Goal: Task Accomplishment & Management: Complete application form

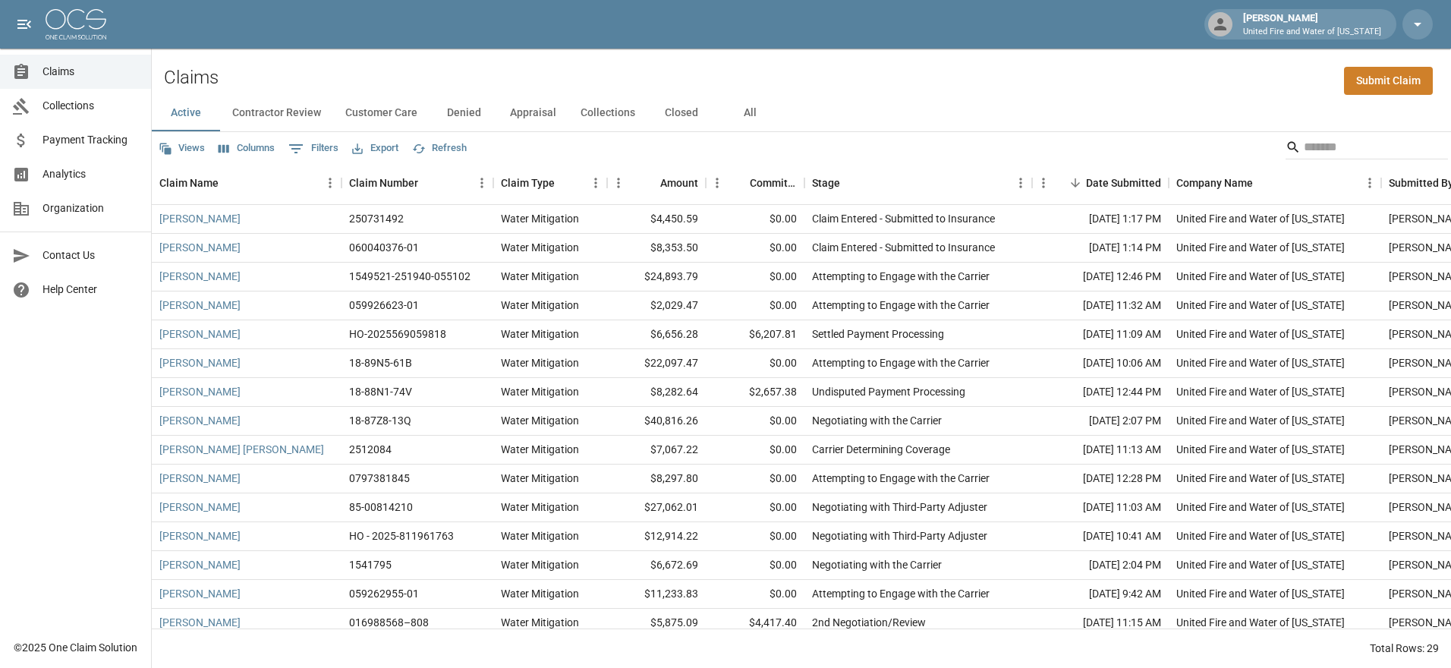
scroll to position [424, 0]
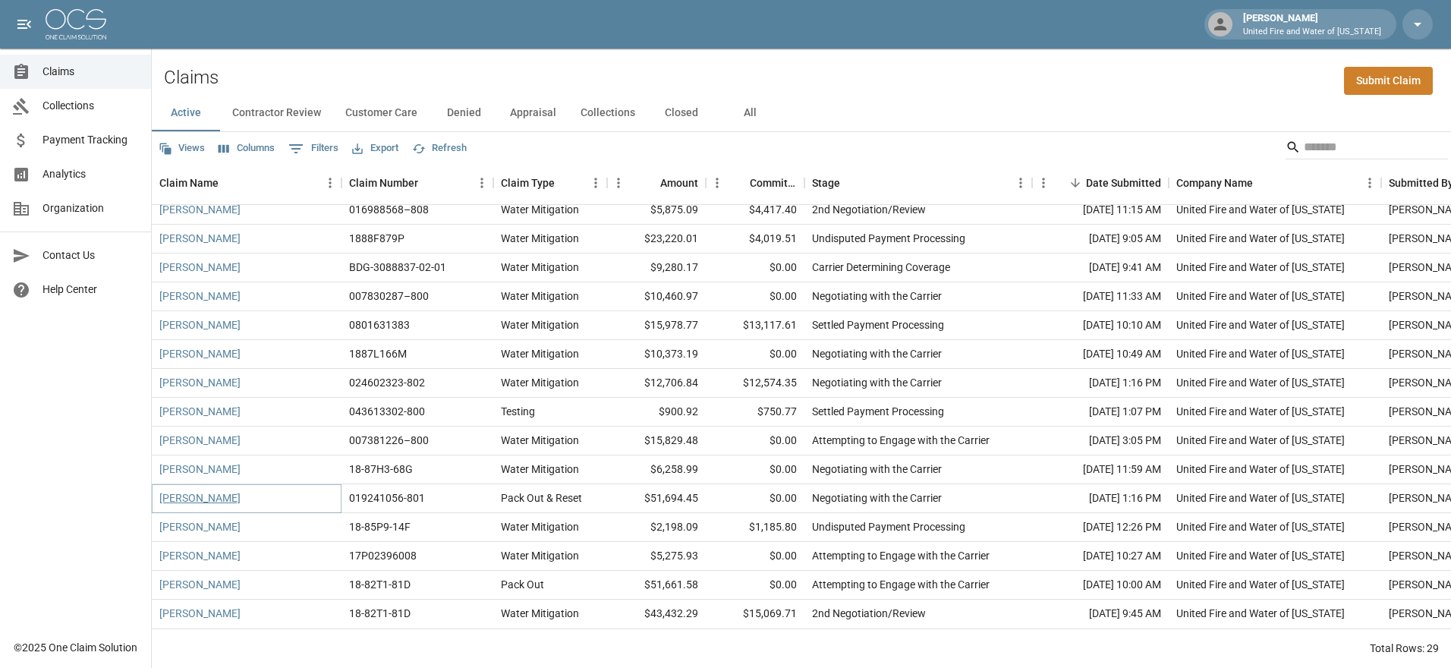
click at [215, 490] on link "[PERSON_NAME]" at bounding box center [199, 497] width 81 height 15
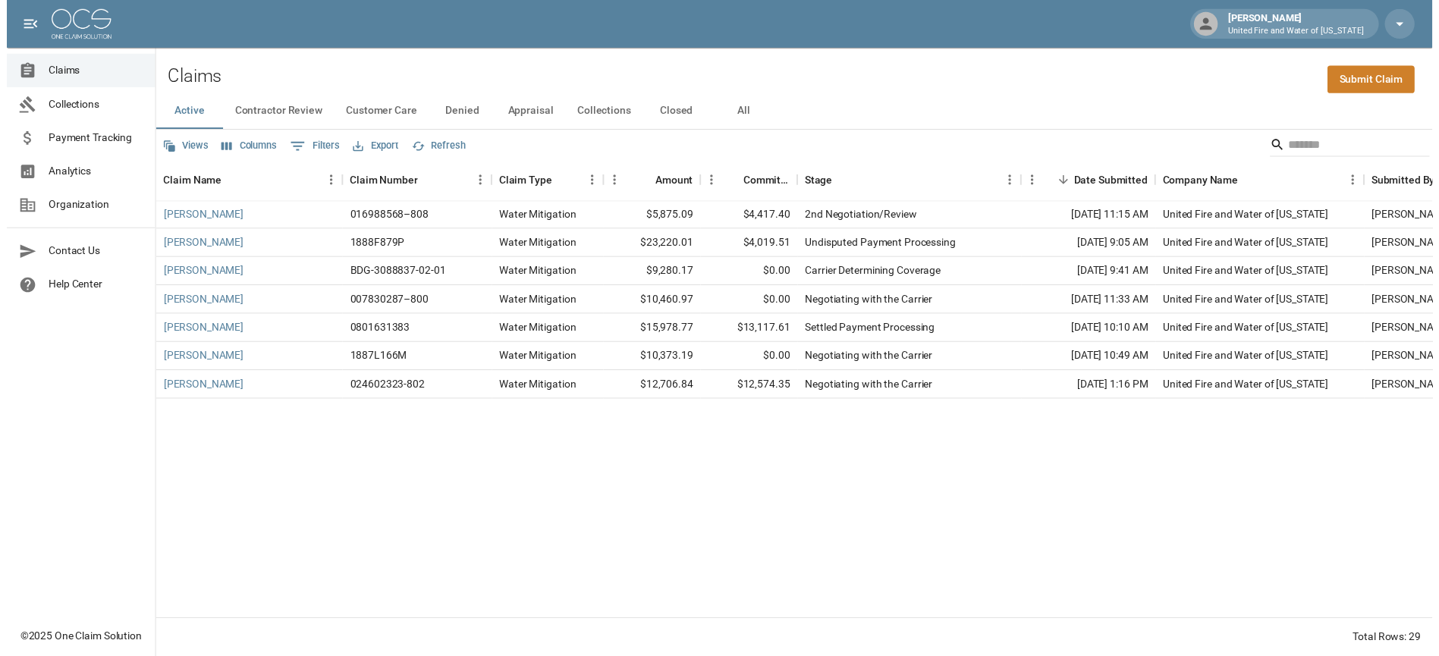
scroll to position [424, 0]
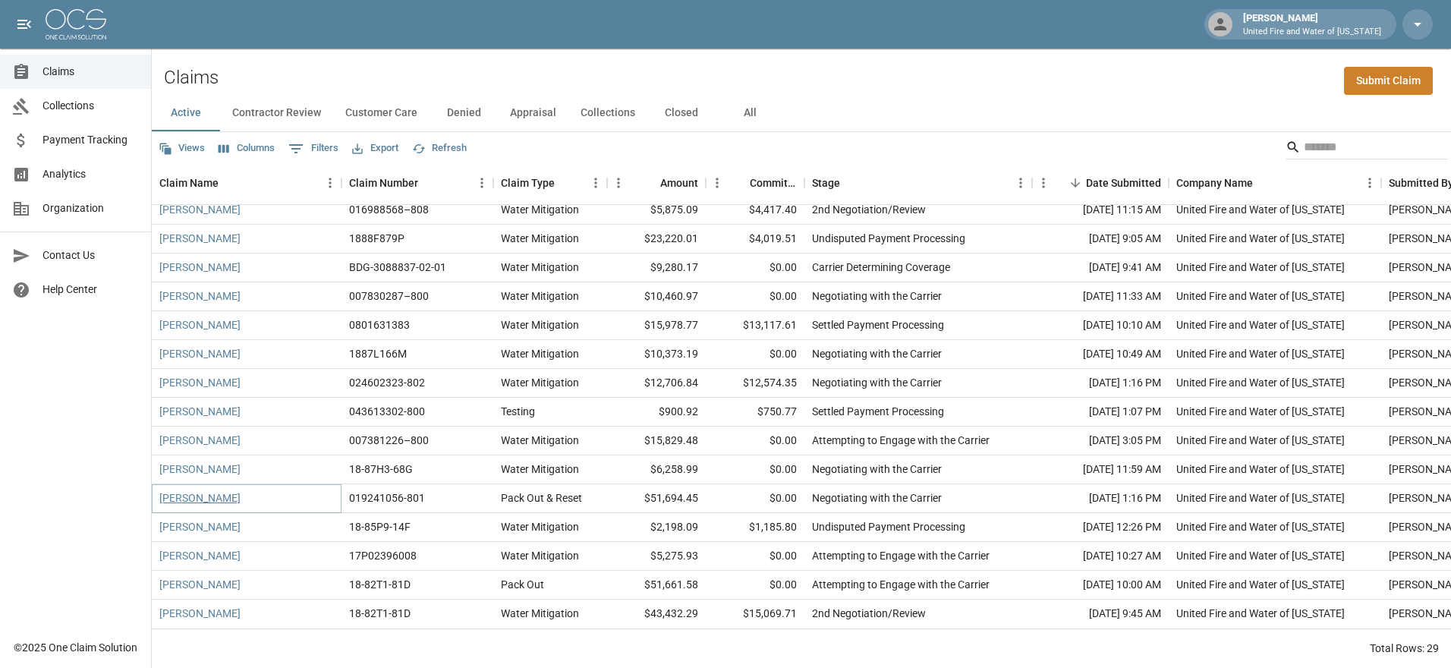
click at [190, 490] on link "[PERSON_NAME]" at bounding box center [199, 497] width 81 height 15
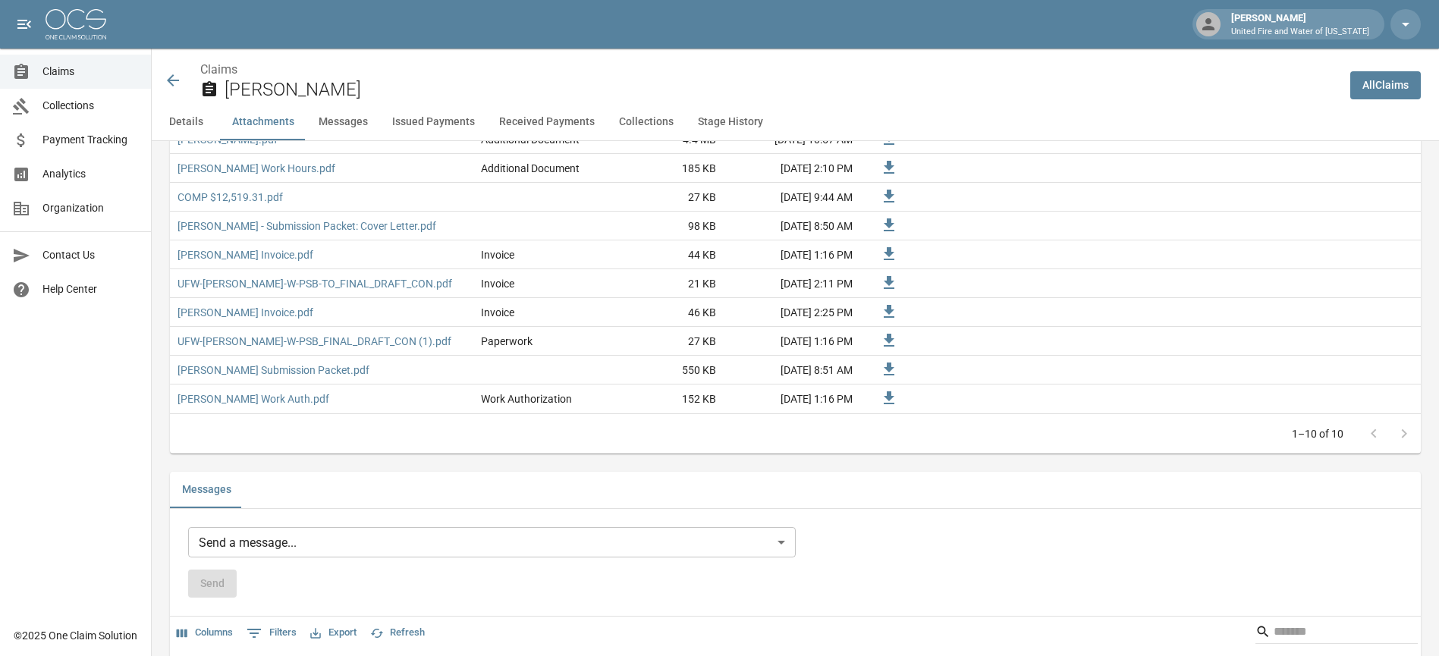
scroll to position [1012, 0]
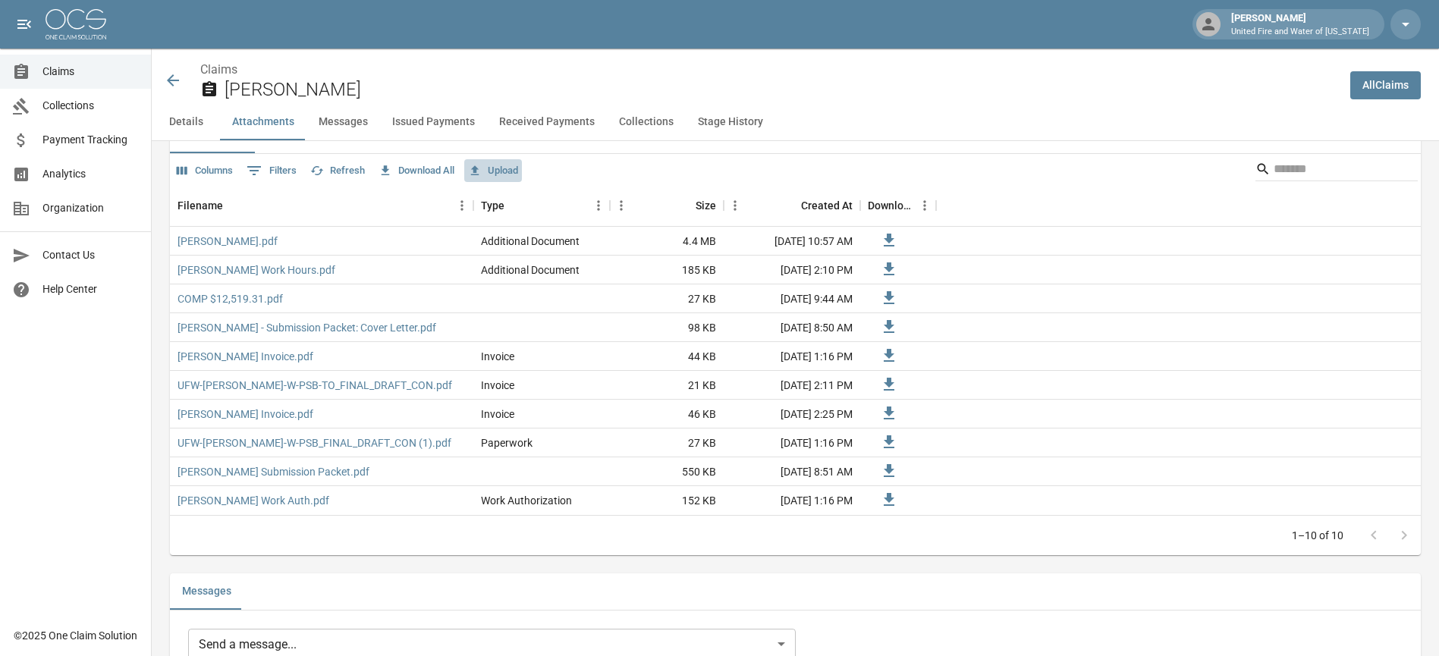
click at [509, 173] on button "Upload" at bounding box center [493, 171] width 58 height 24
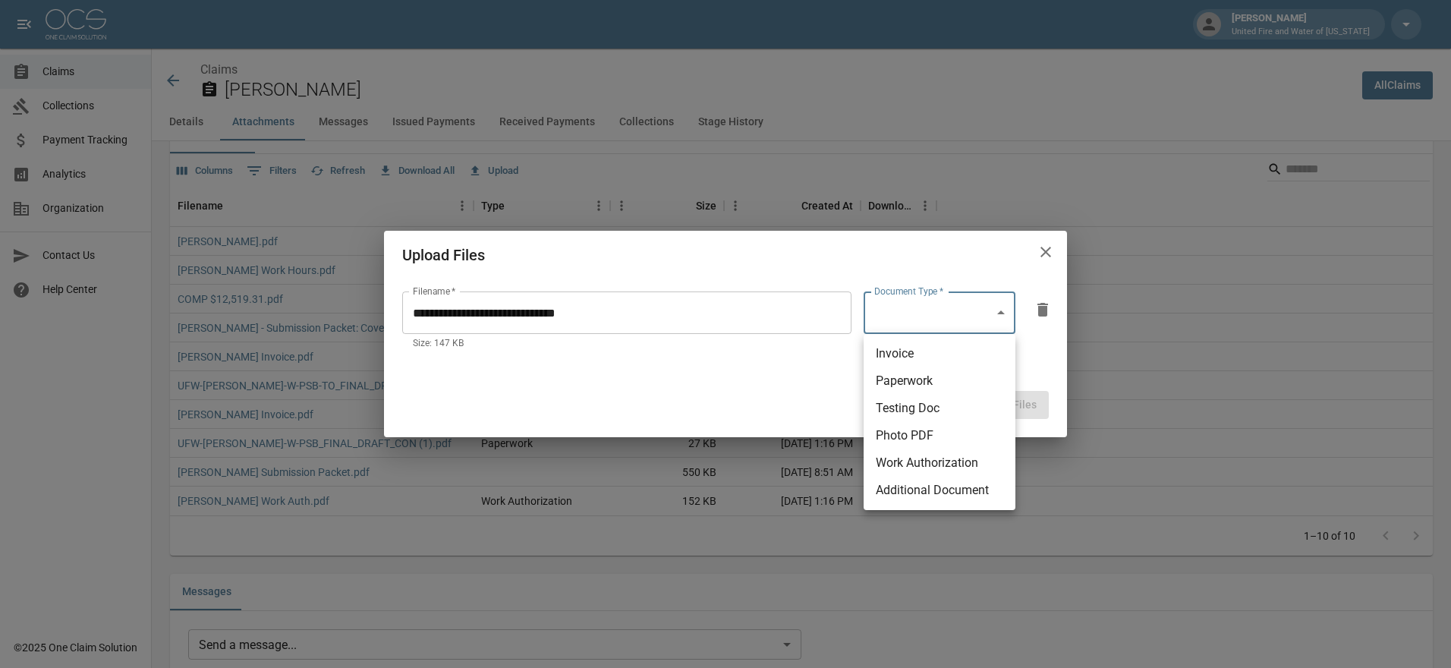
click at [887, 323] on body "[PERSON_NAME] United Fire and Water of [US_STATE] Claims Collections Payment Tr…" at bounding box center [725, 636] width 1451 height 3296
click at [879, 486] on li "Additional Document" at bounding box center [940, 490] width 152 height 27
type input "**********"
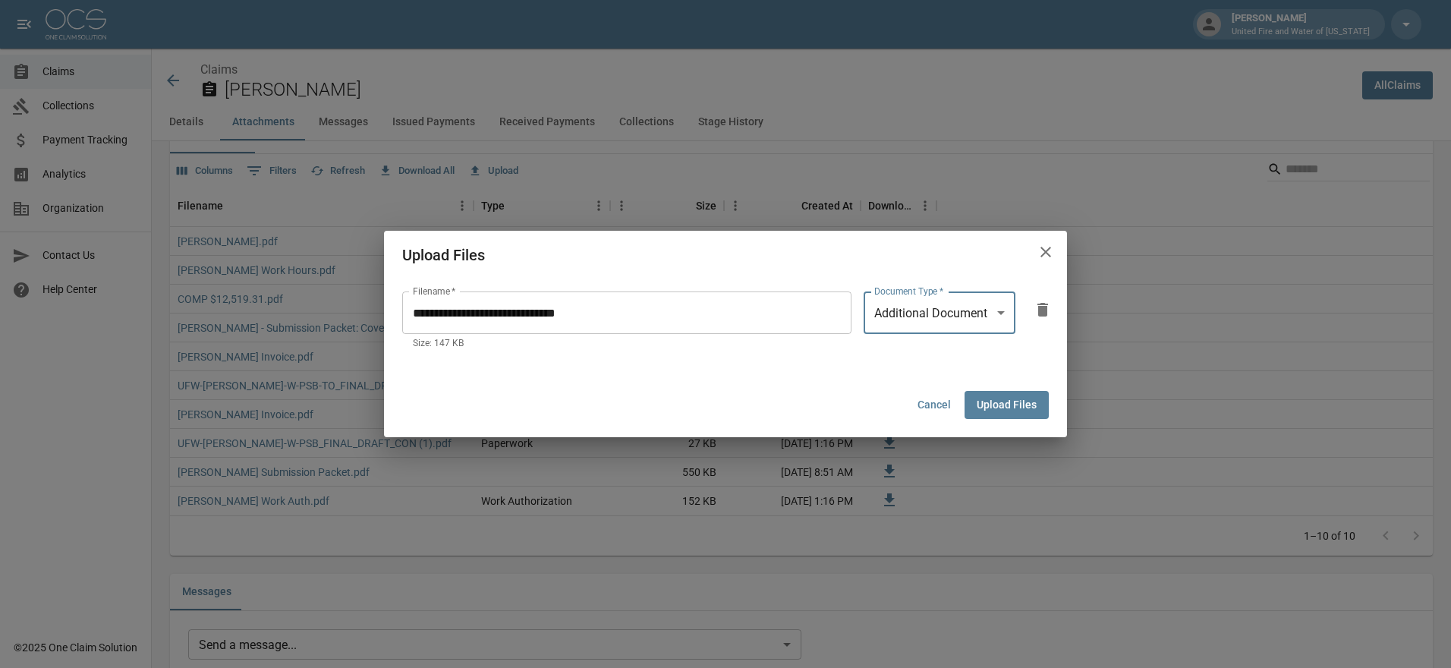
click at [1027, 404] on button "Upload Files" at bounding box center [1006, 405] width 84 height 28
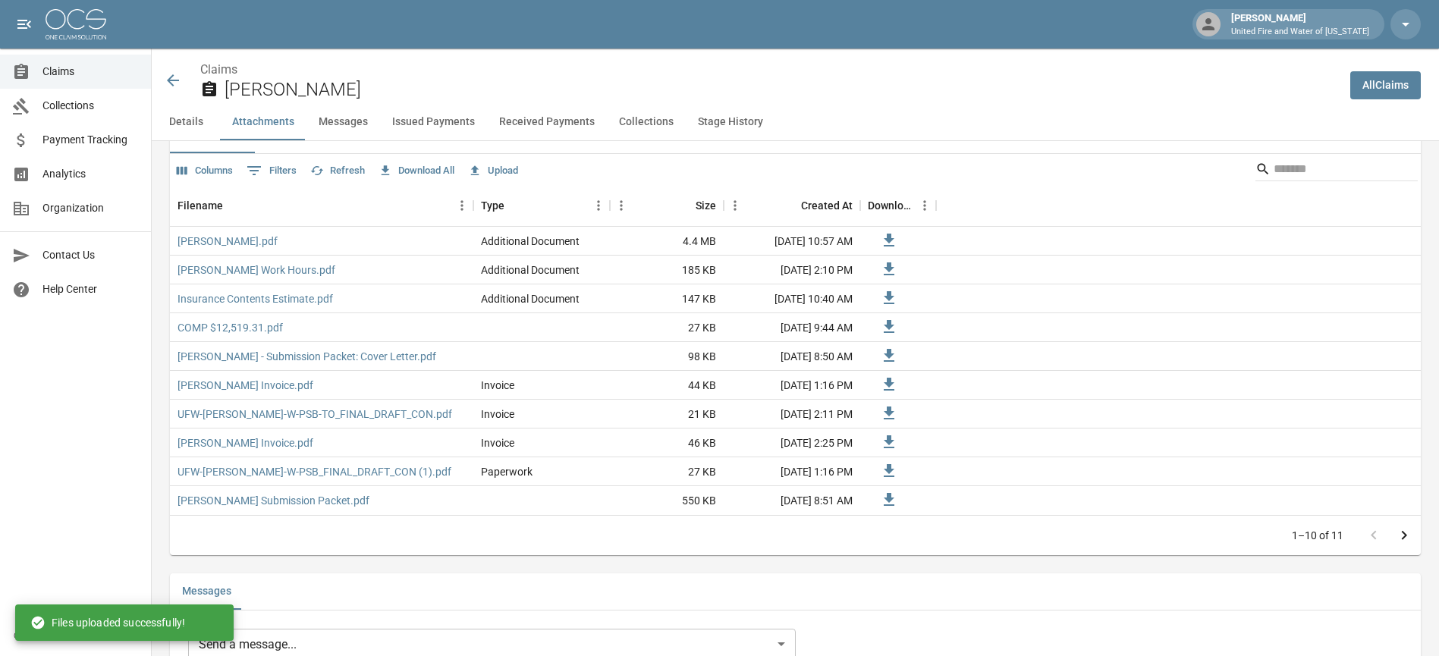
click at [1071, 190] on div "Filename Type Size Created At Download" at bounding box center [795, 205] width 1251 height 42
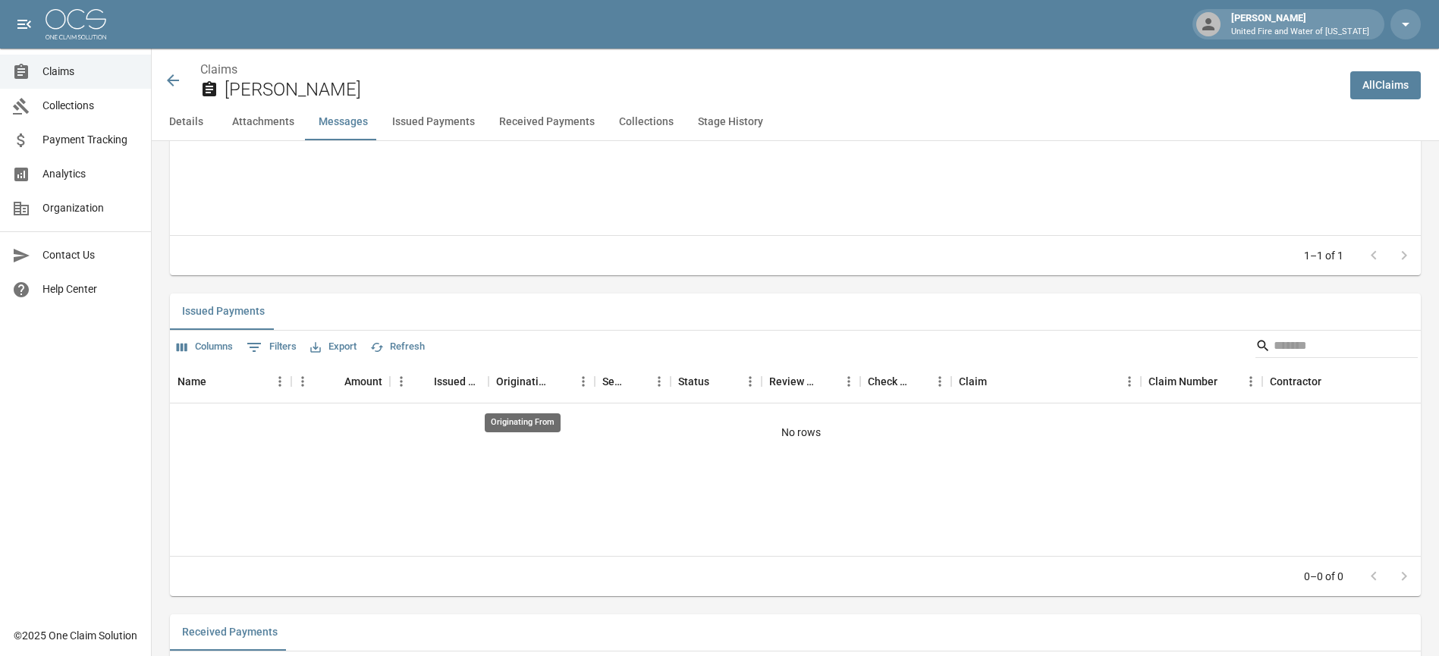
scroll to position [1315, 0]
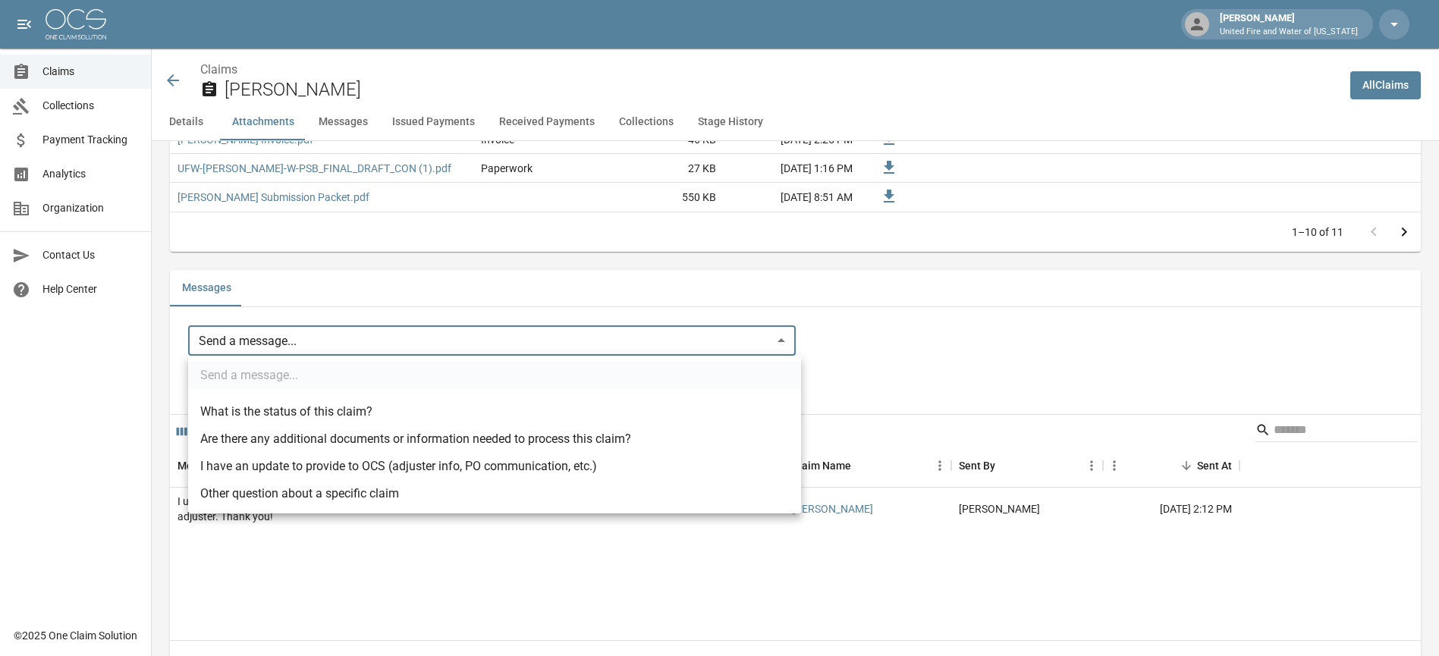
click at [492, 342] on body "[PERSON_NAME] United Fire and Water of [US_STATE] Claims Collections Payment Tr…" at bounding box center [719, 333] width 1439 height 3296
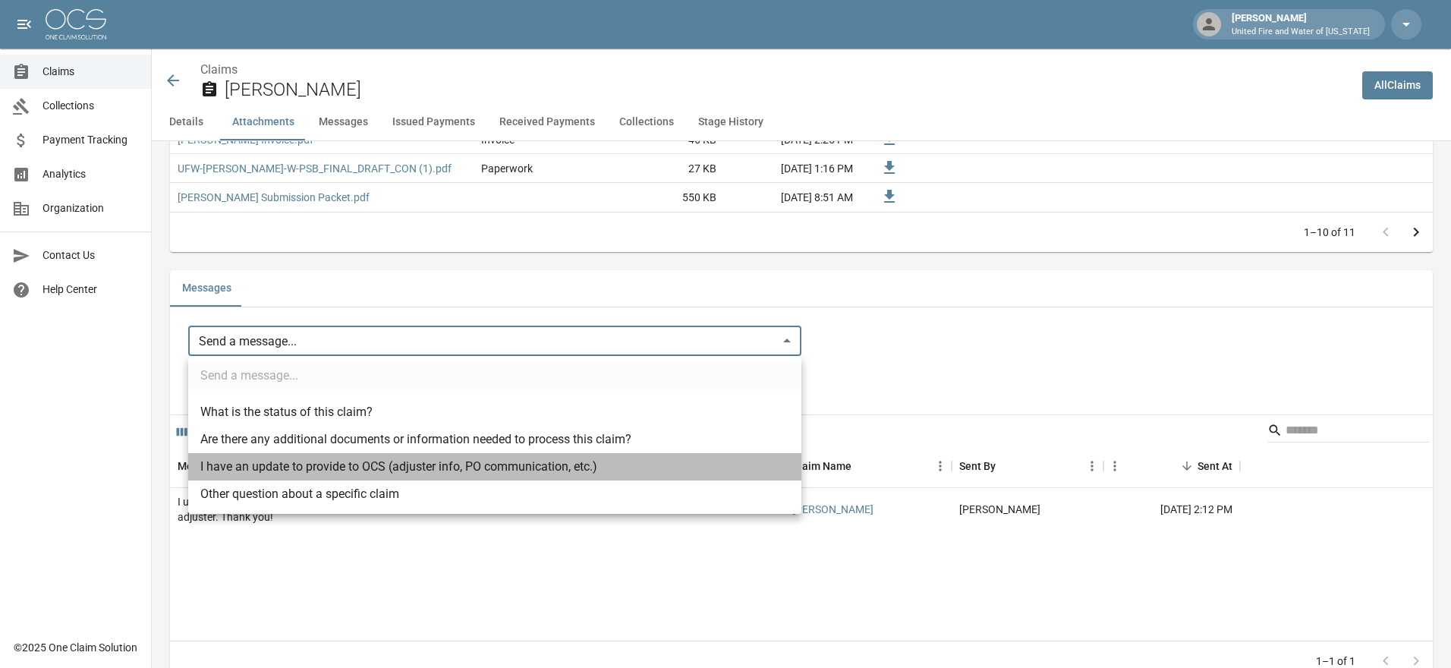
click at [392, 465] on li "I have an update to provide to OCS (adjuster info, PO communication, etc.)" at bounding box center [494, 466] width 613 height 27
type input "**********"
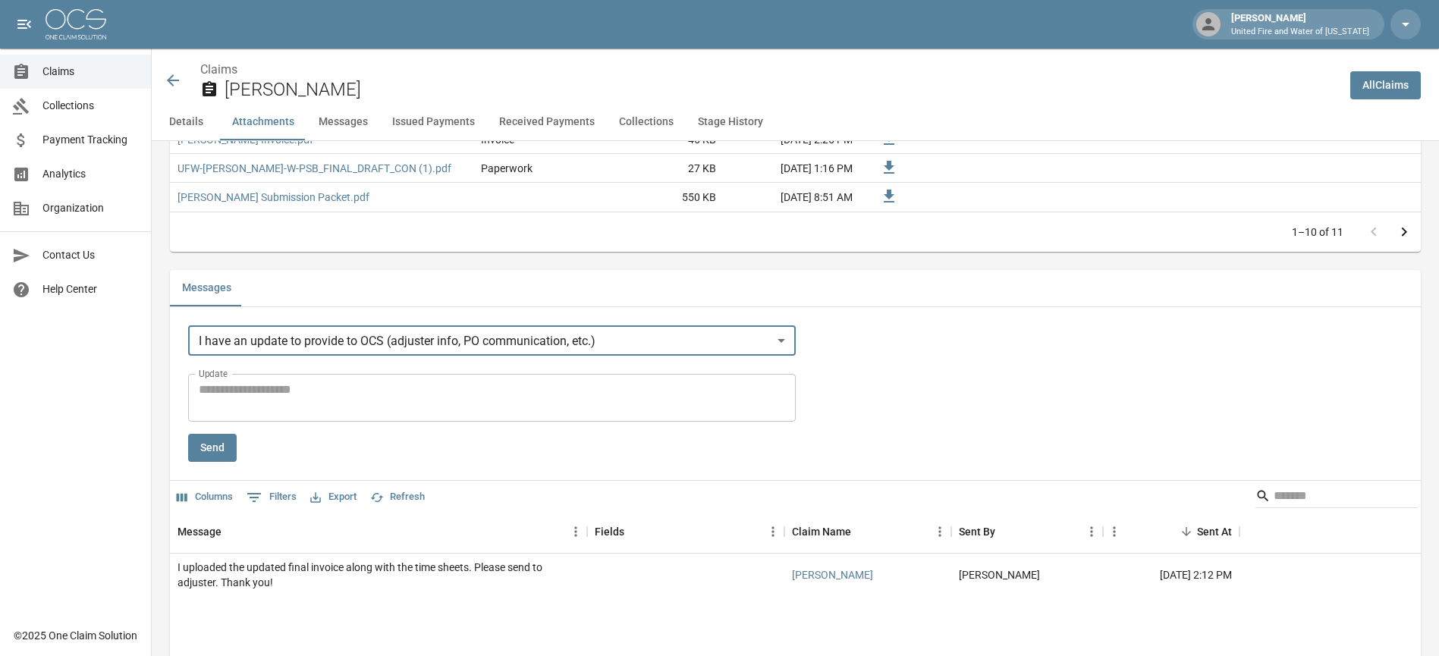
click at [369, 414] on textarea "Update" at bounding box center [492, 398] width 587 height 35
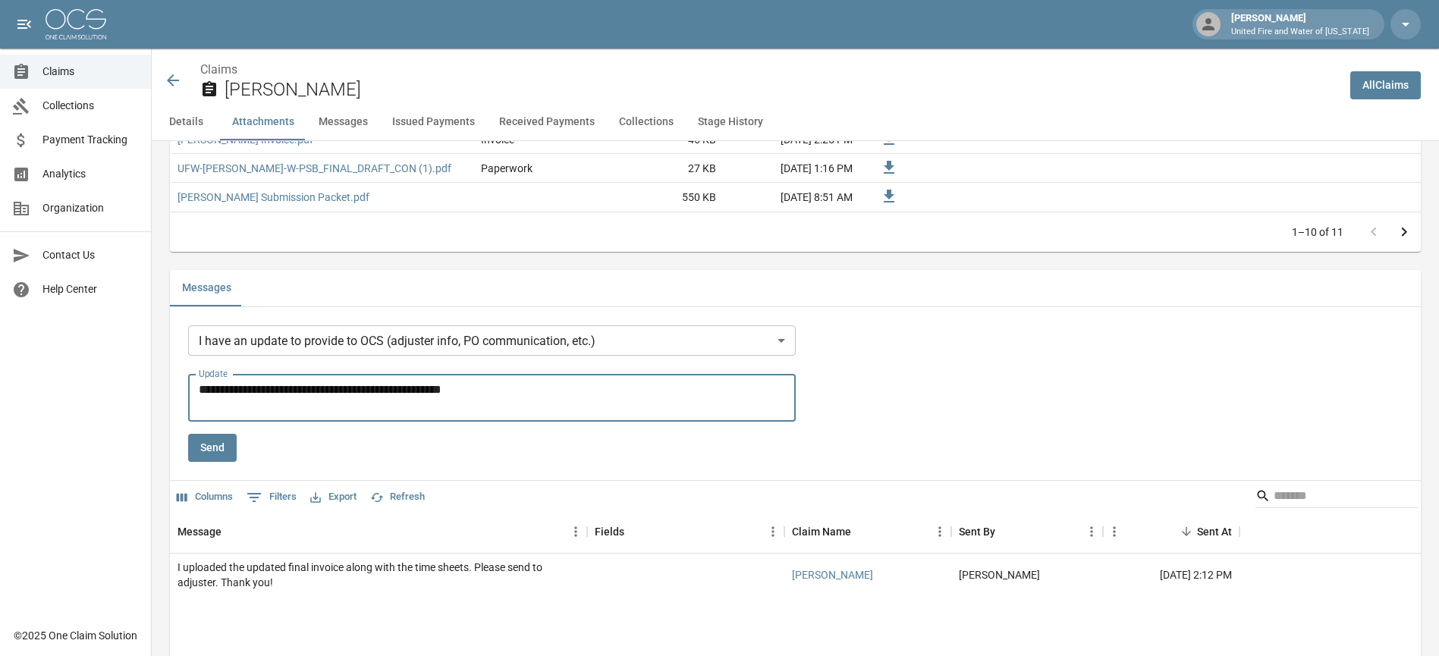
click at [401, 406] on textarea "**********" at bounding box center [495, 398] width 592 height 35
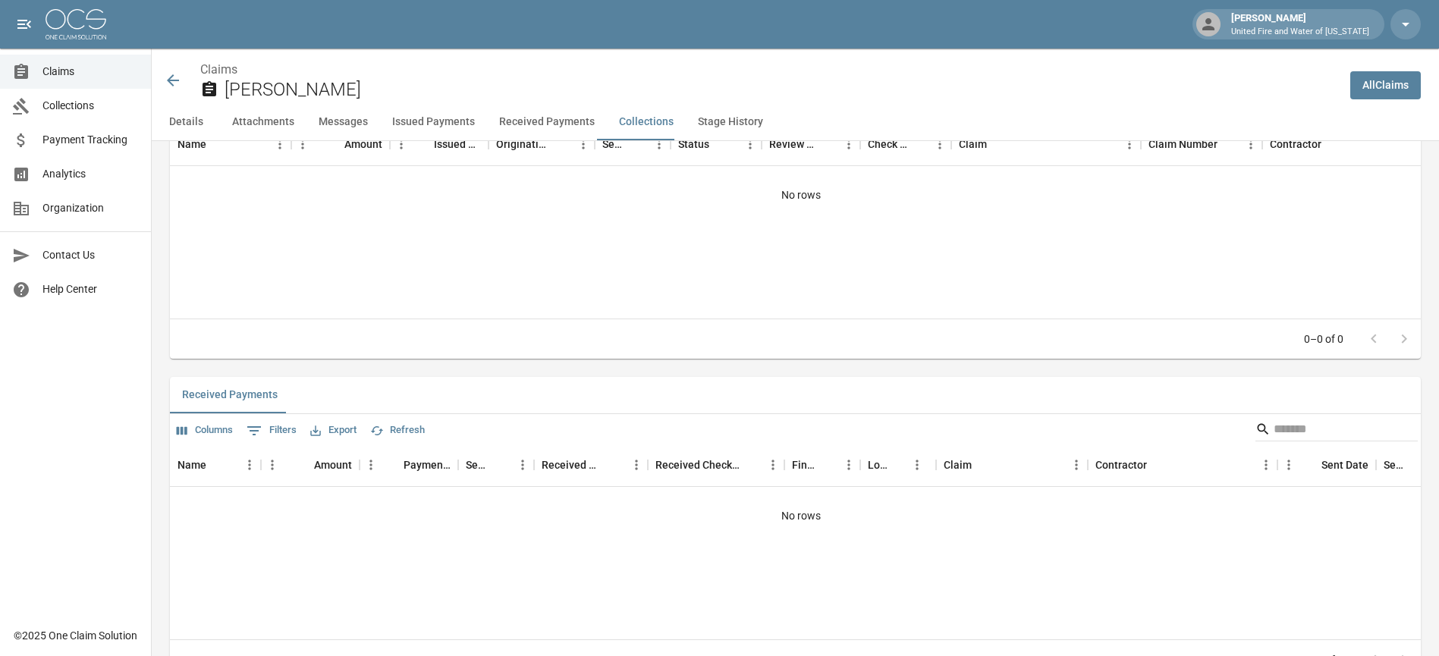
scroll to position [2706, 0]
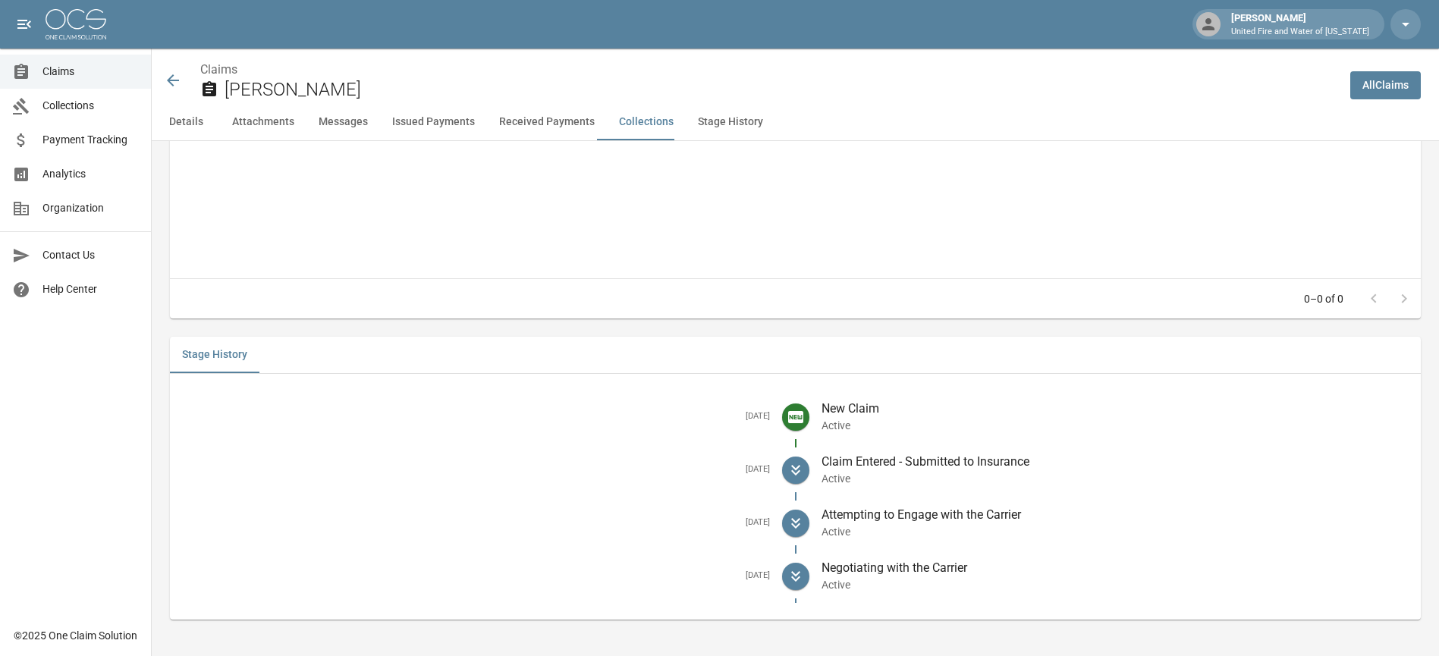
type textarea "**********"
click at [1075, 406] on p "New Claim" at bounding box center [1116, 409] width 588 height 18
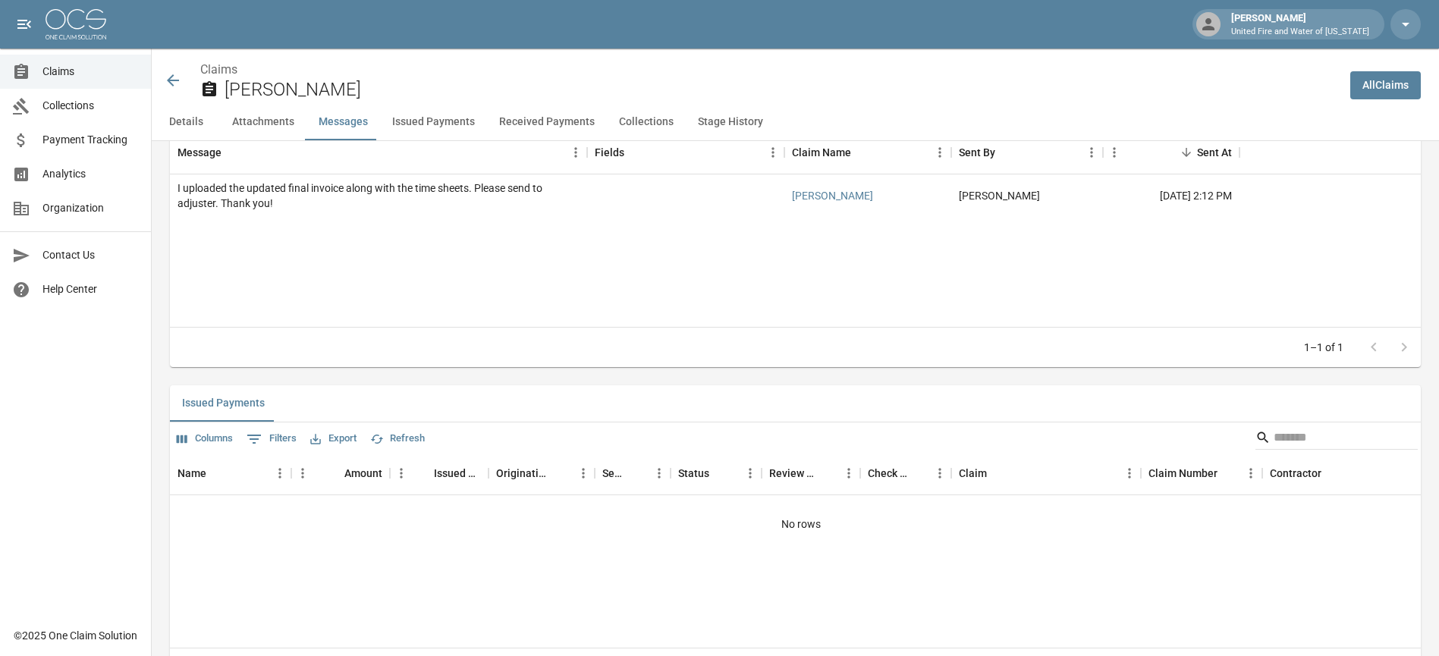
scroll to position [1289, 0]
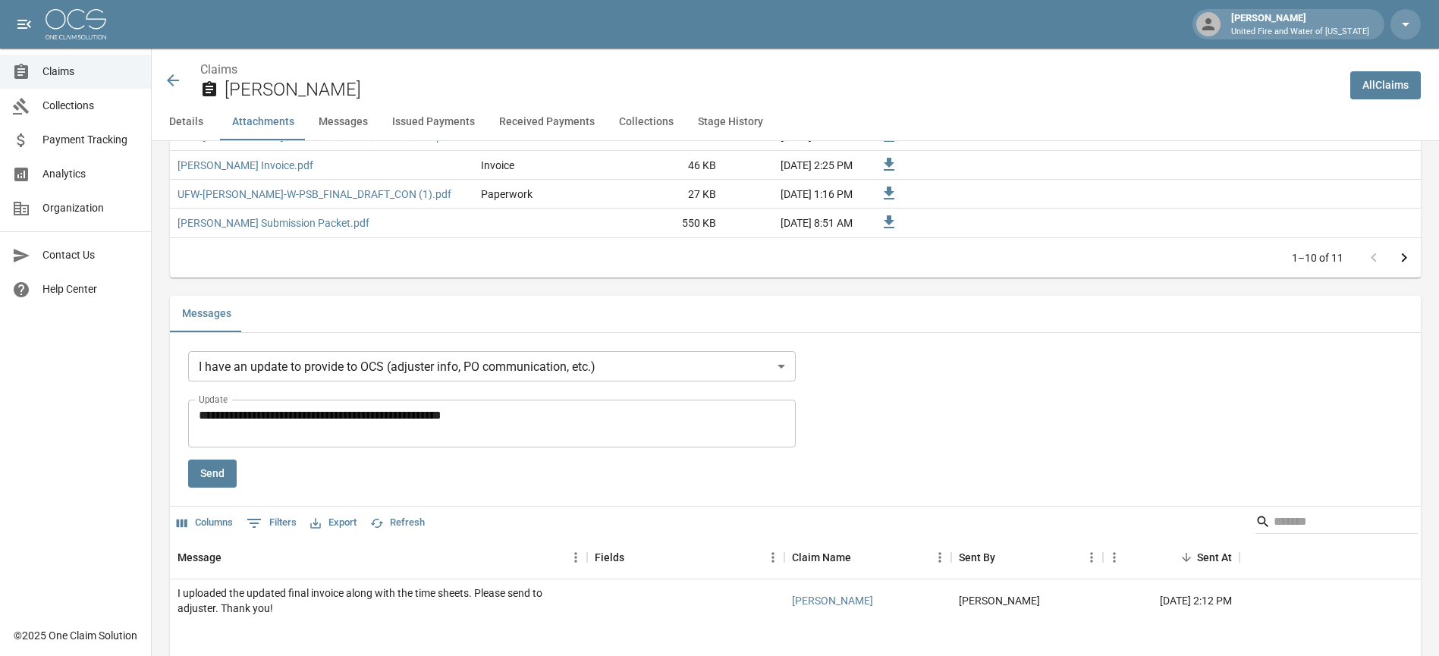
click at [206, 468] on button "Send" at bounding box center [212, 474] width 49 height 28
